Goal: Task Accomplishment & Management: Manage account settings

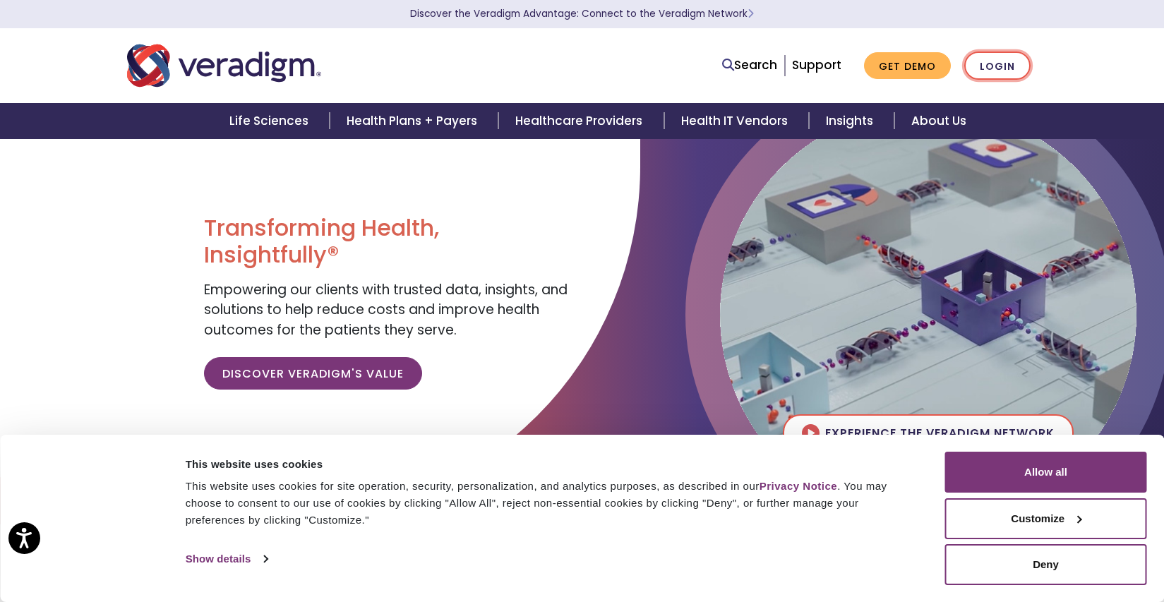
click at [991, 65] on link "Login" at bounding box center [998, 66] width 66 height 29
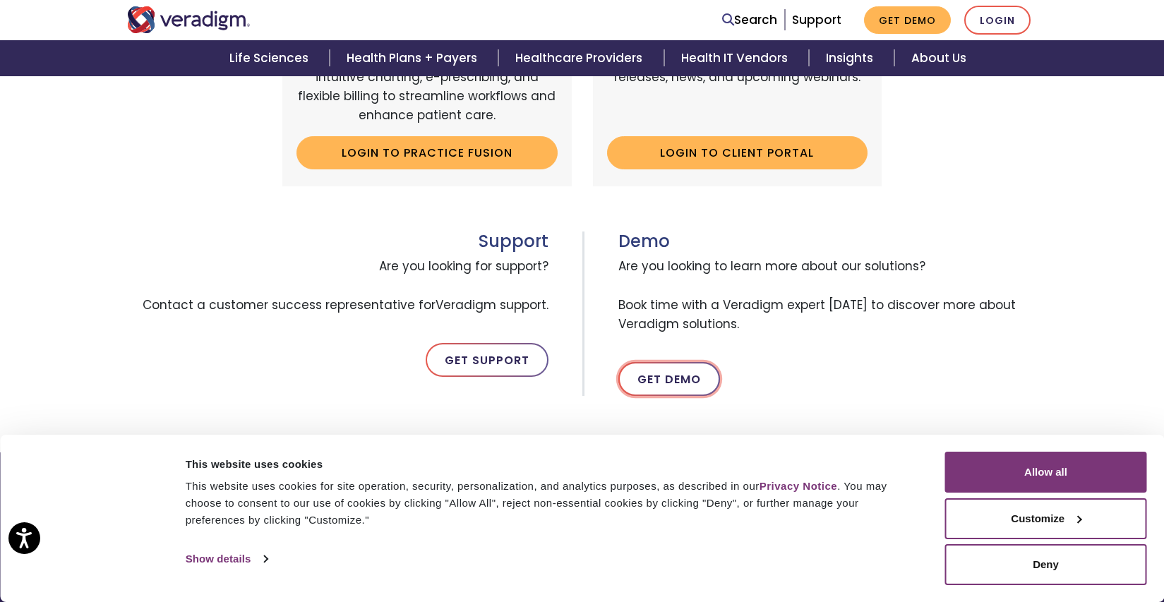
scroll to position [635, 0]
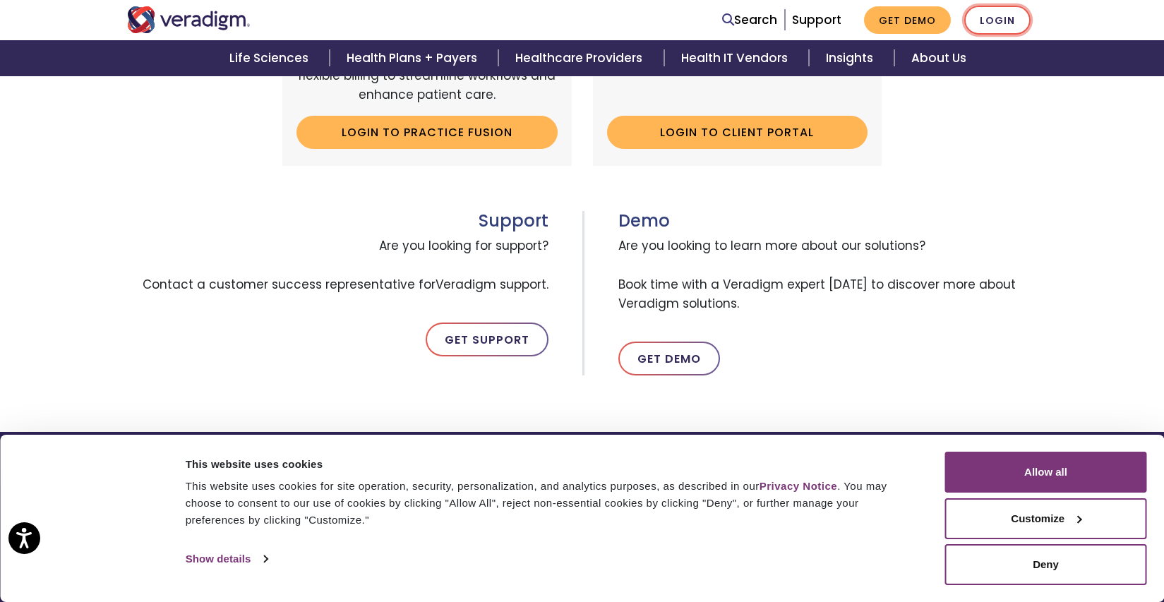
click at [1011, 16] on link "Login" at bounding box center [998, 20] width 66 height 29
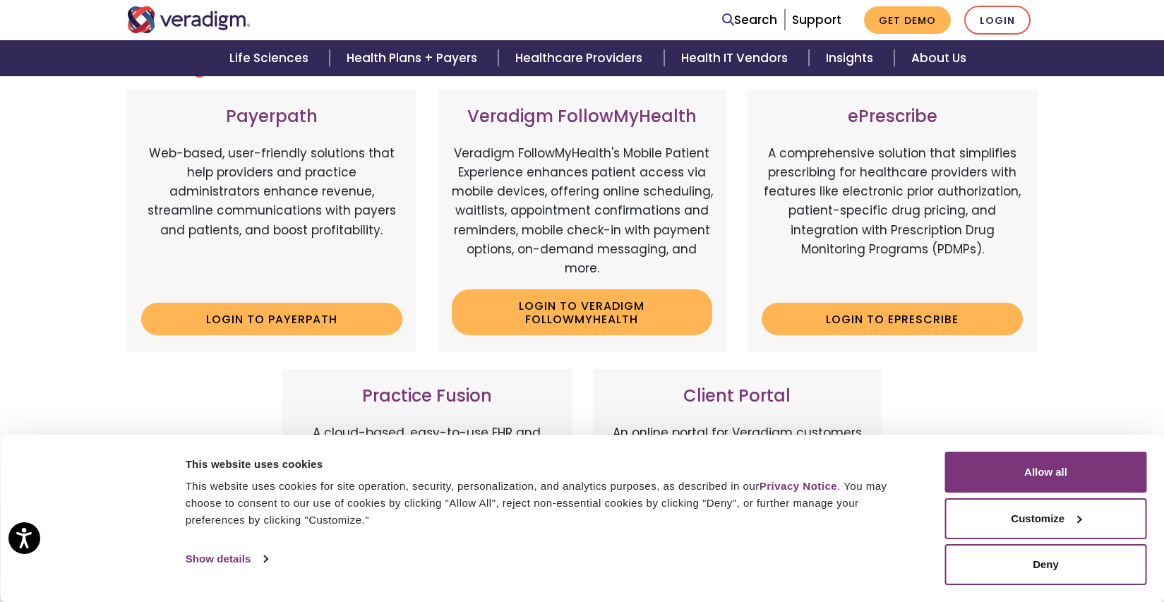
scroll to position [212, 0]
